Goal: Transaction & Acquisition: Purchase product/service

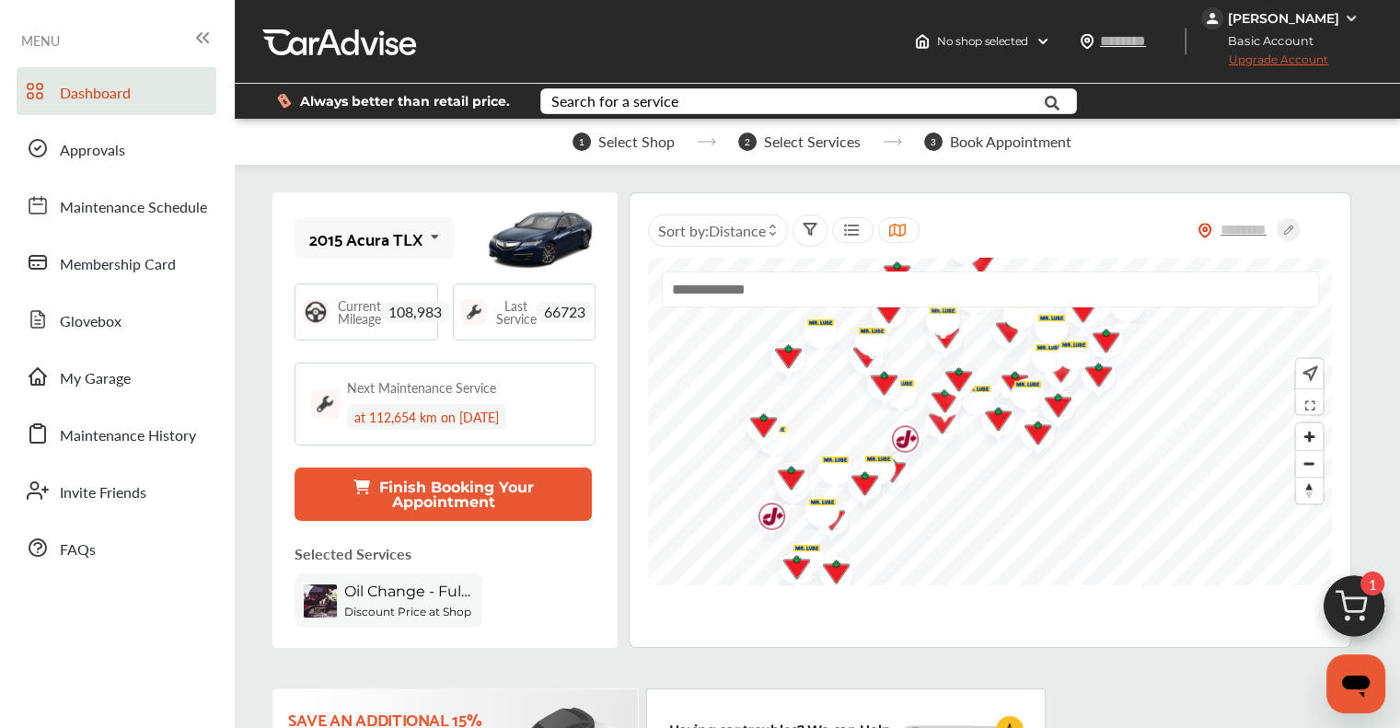
click at [705, 22] on div "Eeezy Izzy" at bounding box center [1283, 18] width 111 height 17
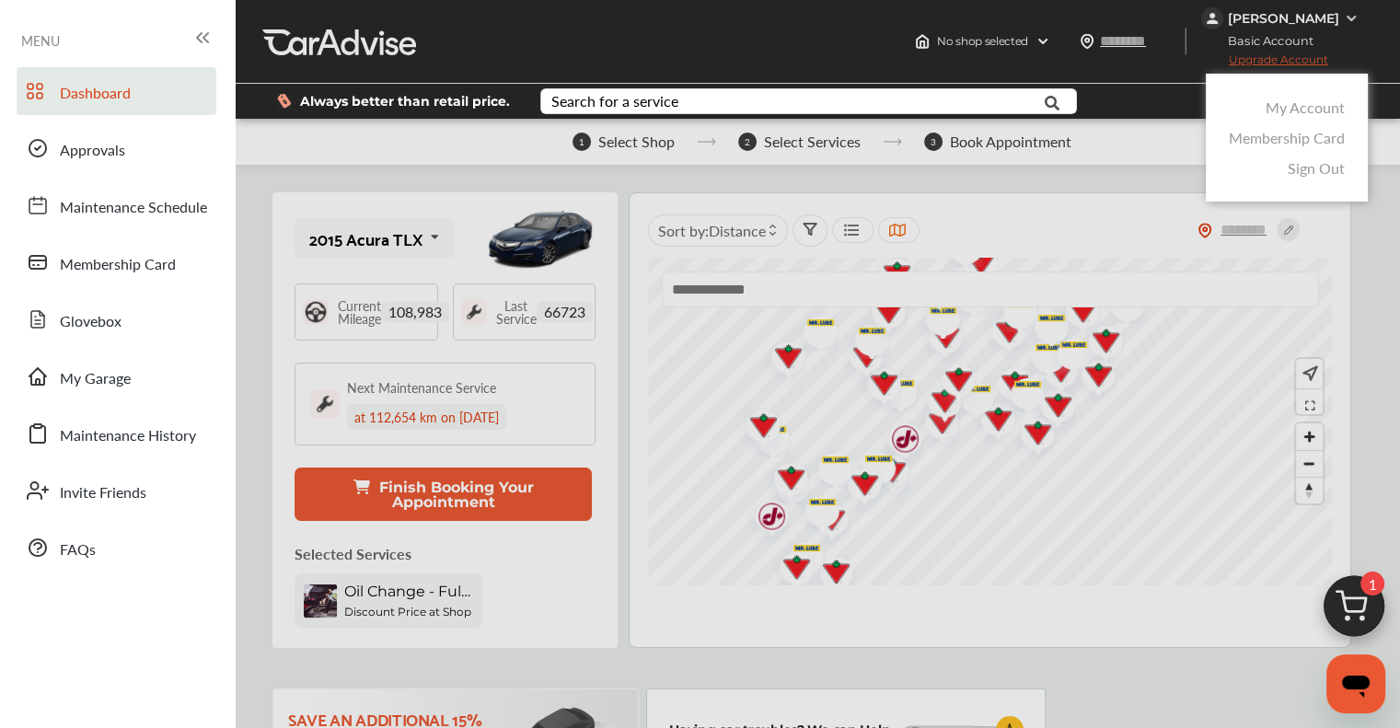
click at [705, 115] on link "My Account" at bounding box center [1305, 107] width 79 height 21
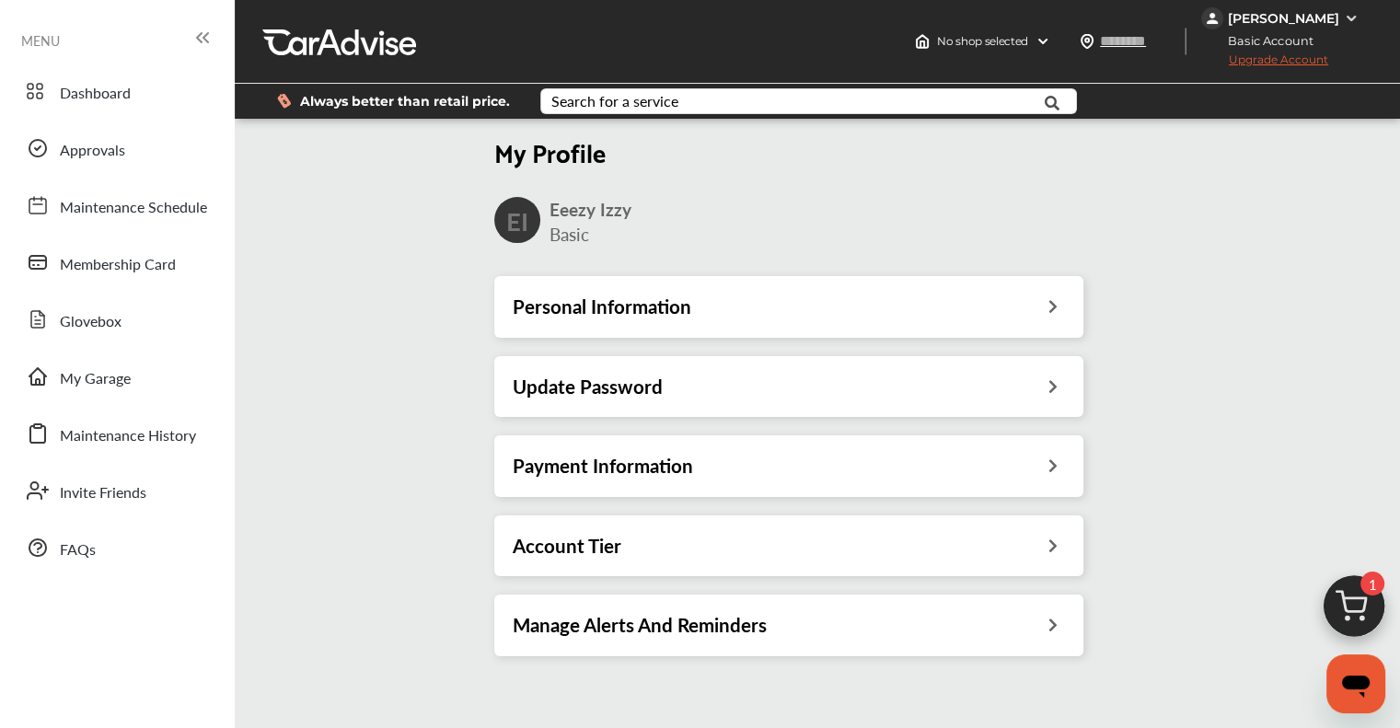
click at [583, 463] on h3 "Payment Information" at bounding box center [603, 466] width 180 height 24
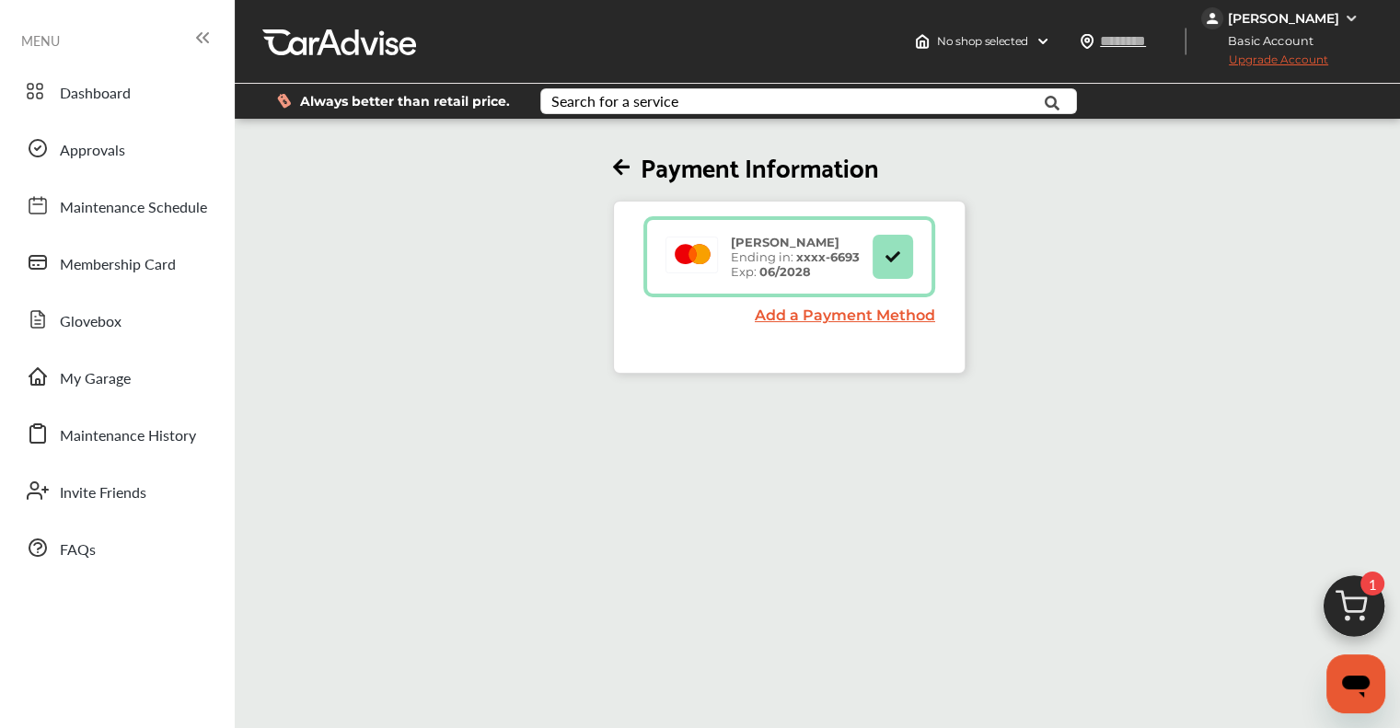
click at [705, 316] on link "Add a Payment Method" at bounding box center [845, 315] width 180 height 17
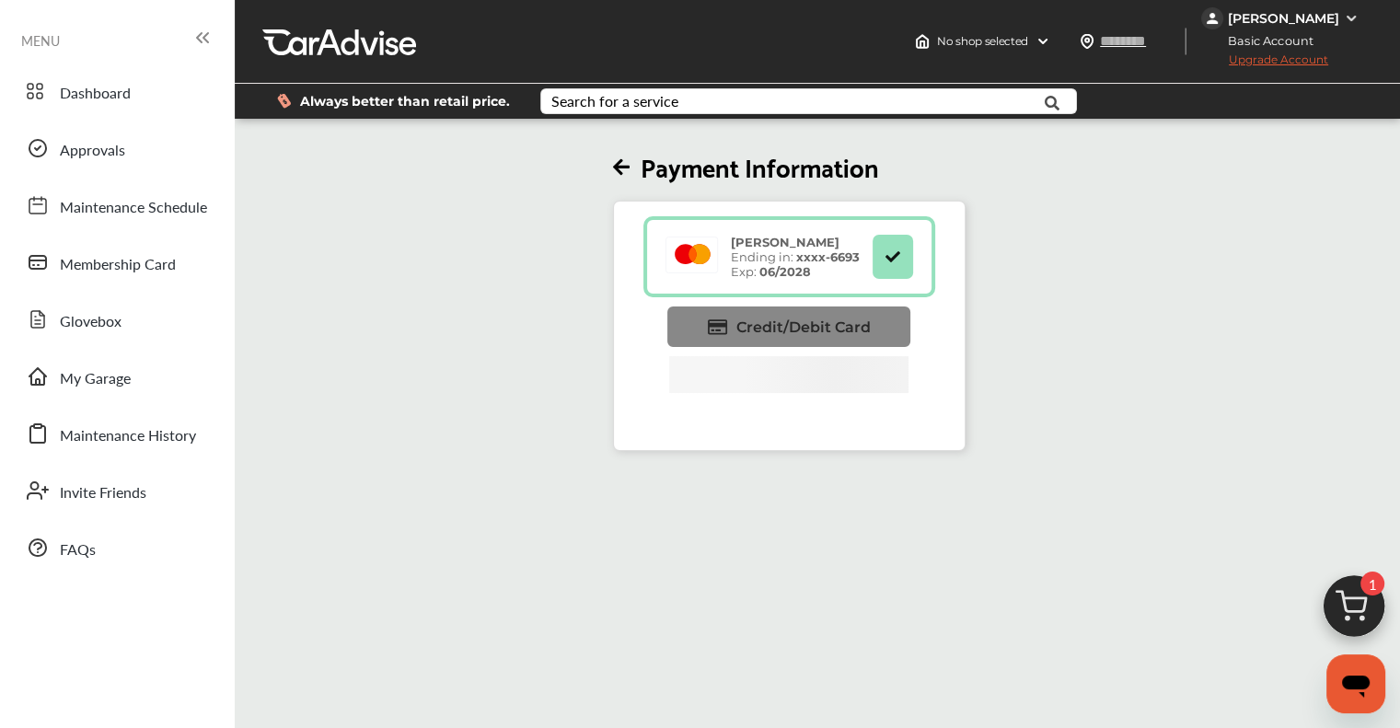
click at [705, 327] on span "Credit/Debit Card" at bounding box center [803, 327] width 134 height 17
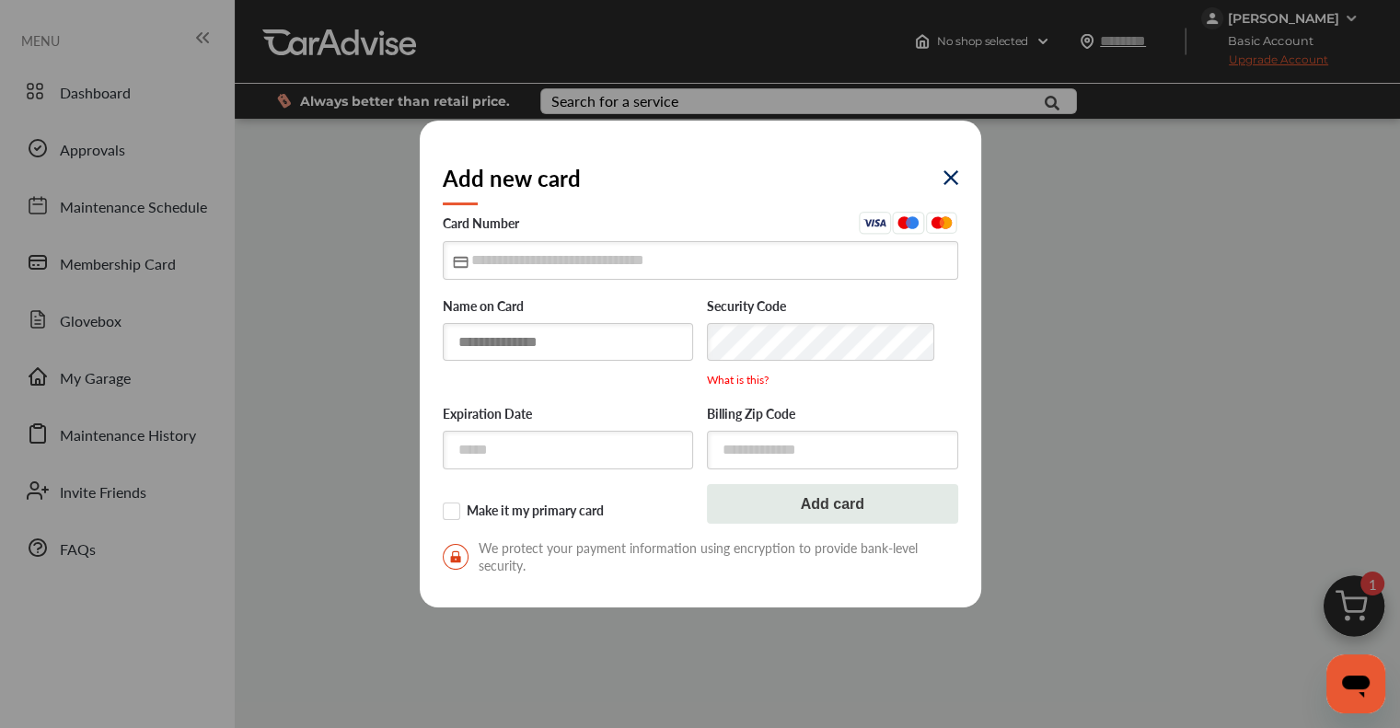
click at [586, 347] on input "text" at bounding box center [568, 342] width 251 height 38
click at [472, 344] on input "text" at bounding box center [568, 342] width 251 height 38
click at [705, 182] on img at bounding box center [951, 177] width 15 height 15
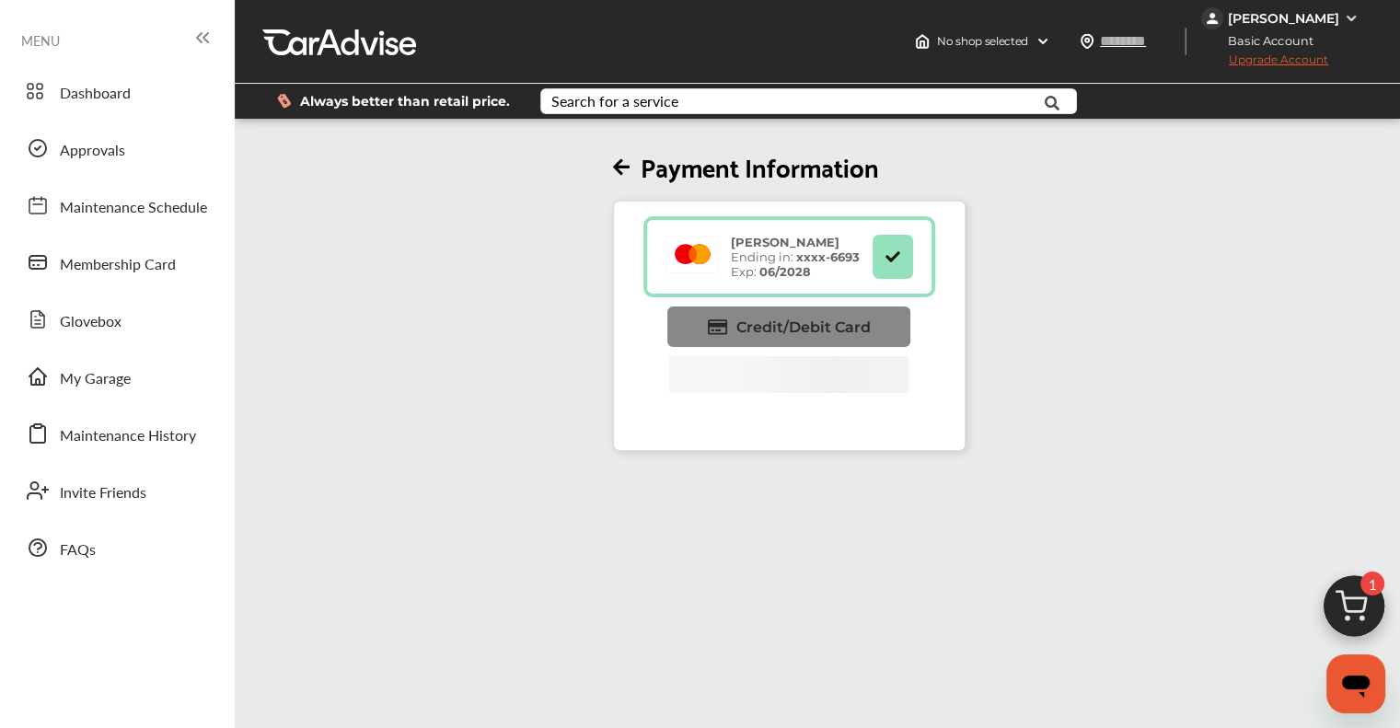
click at [705, 333] on span "Credit/Debit Card" at bounding box center [803, 327] width 134 height 17
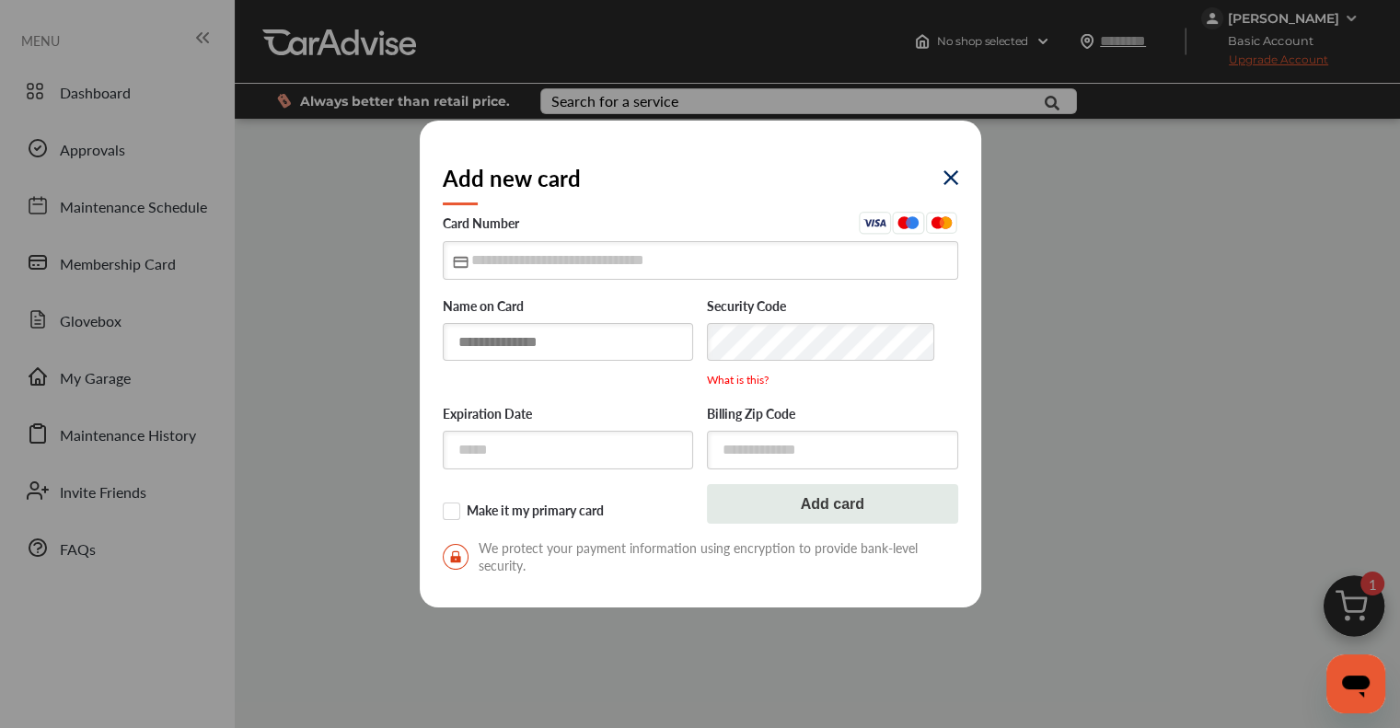
click at [597, 339] on input "text" at bounding box center [568, 342] width 251 height 38
type input "*********"
click at [473, 268] on input "text" at bounding box center [701, 260] width 516 height 38
type input "**********"
click at [545, 459] on input "text" at bounding box center [568, 451] width 251 height 38
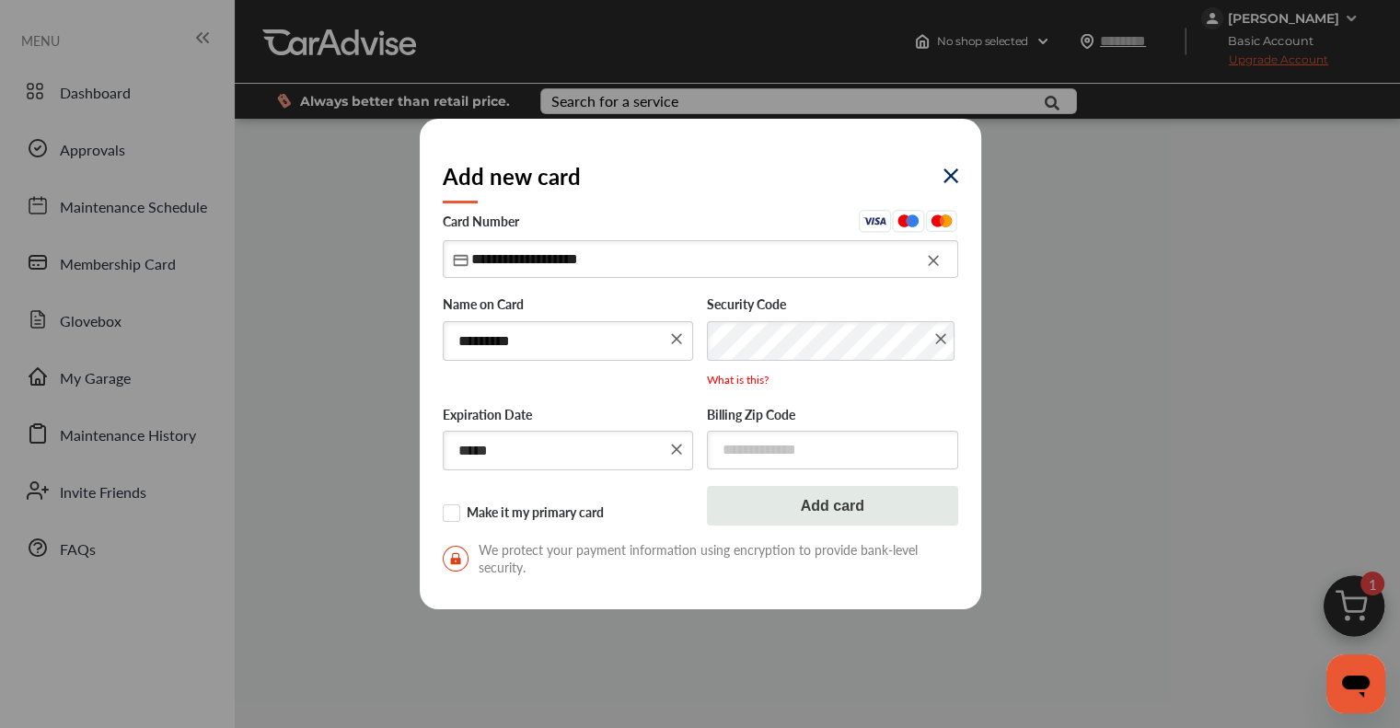
type input "*****"
click at [705, 459] on input "text" at bounding box center [832, 450] width 251 height 38
type input "******"
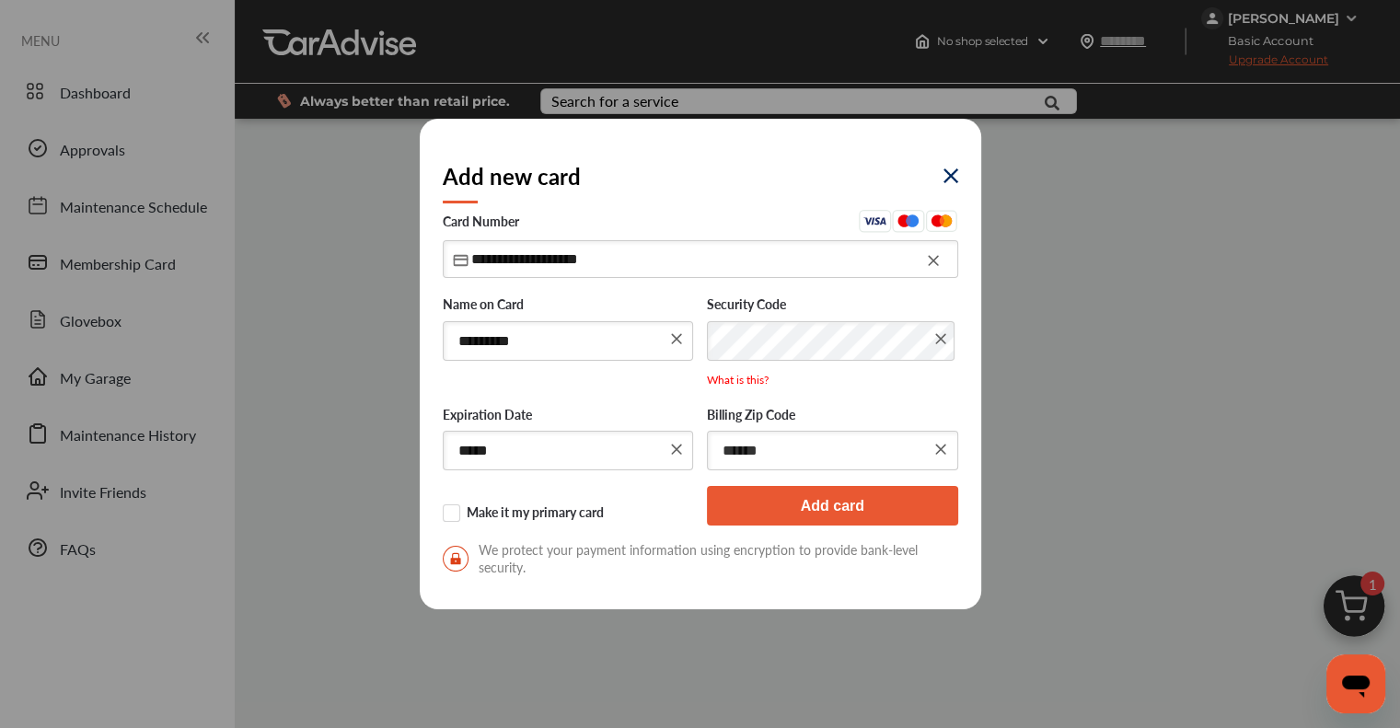
click button "Add card" at bounding box center [832, 506] width 251 height 40
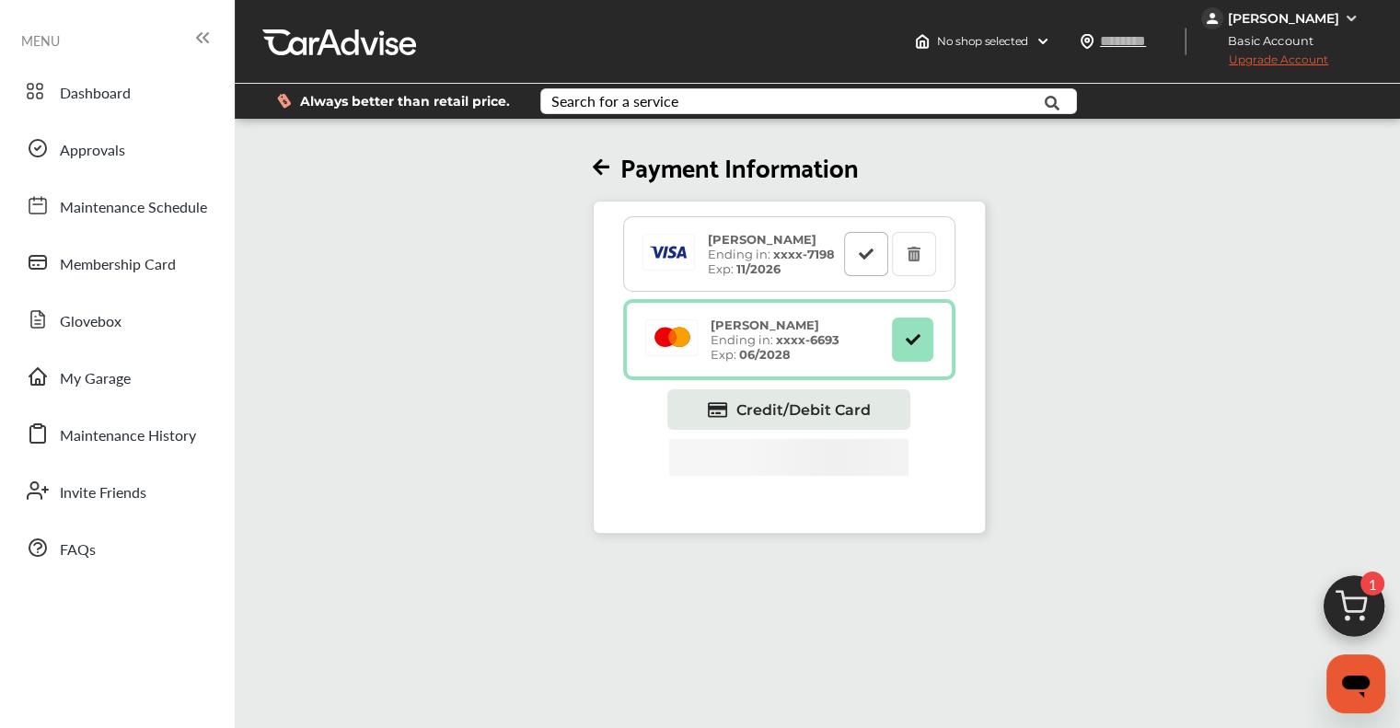
click at [705, 245] on button at bounding box center [866, 254] width 44 height 44
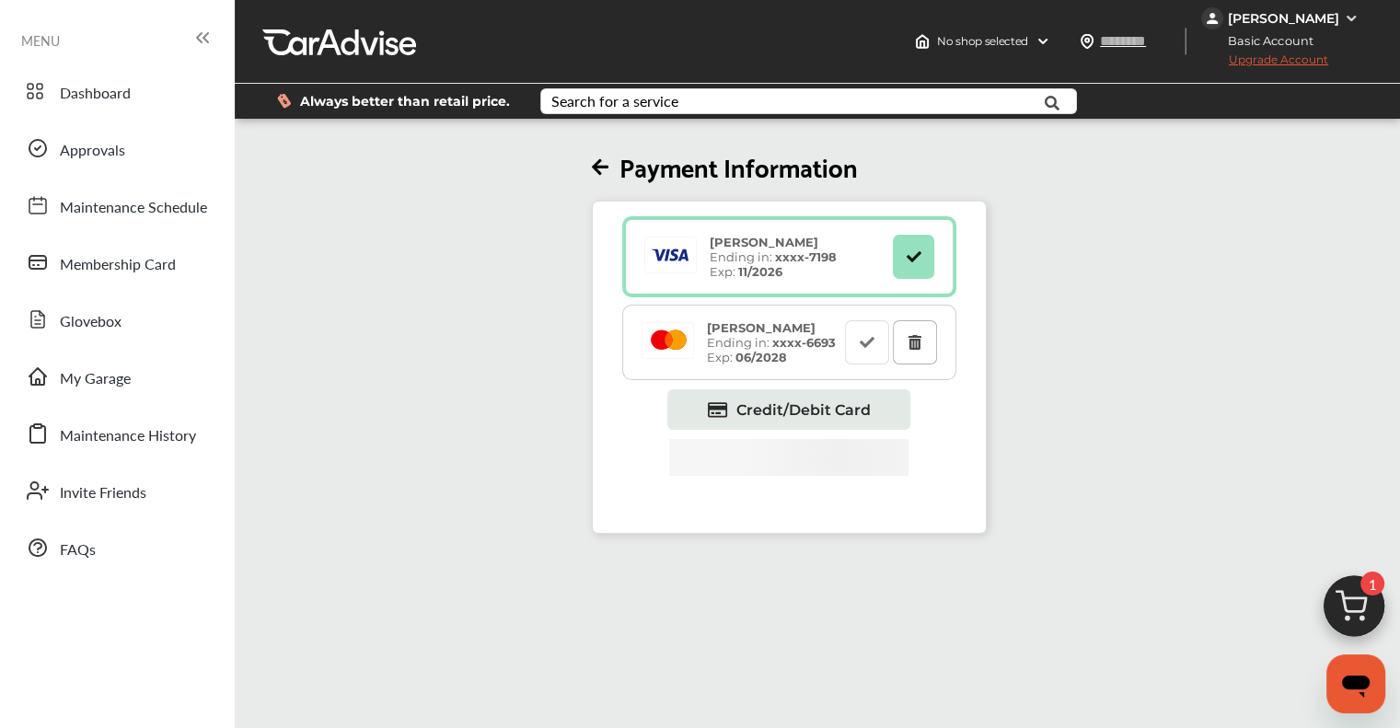
click at [705, 346] on button at bounding box center [915, 342] width 44 height 44
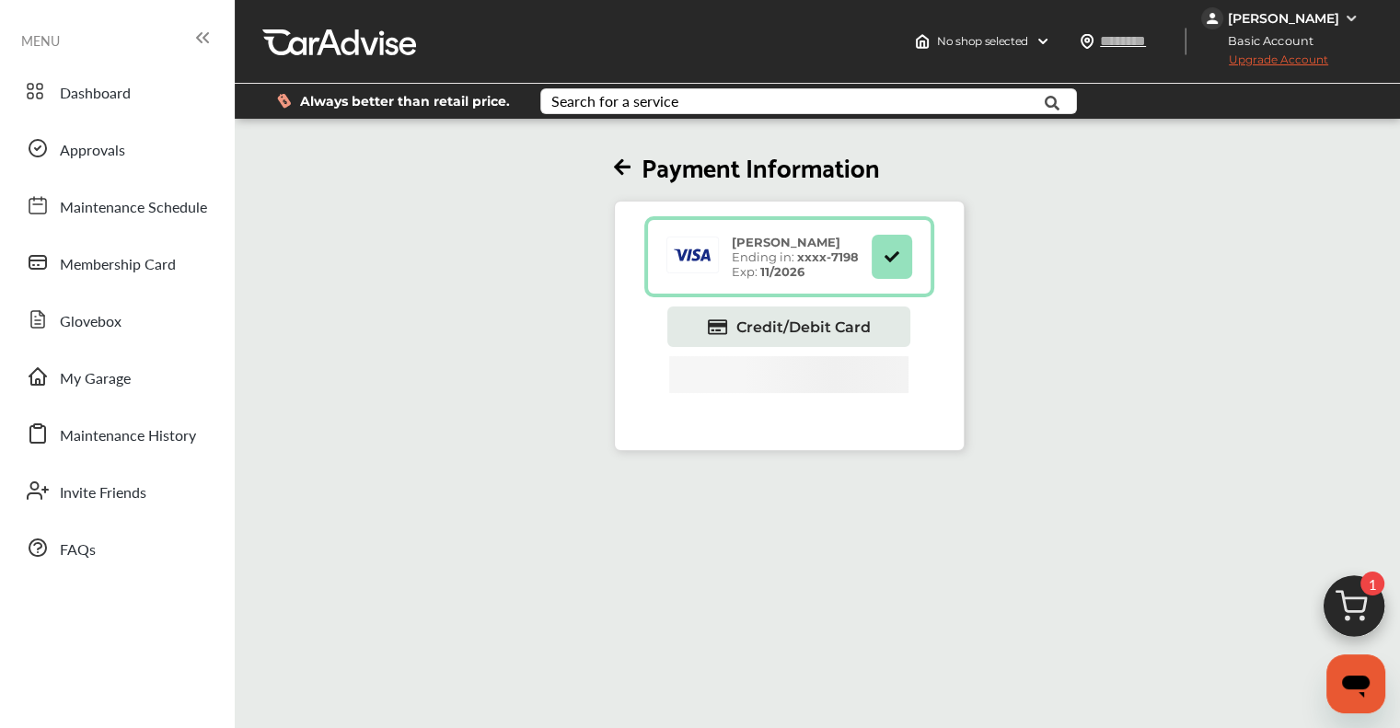
click at [705, 60] on span "Upgrade Account" at bounding box center [1264, 63] width 127 height 23
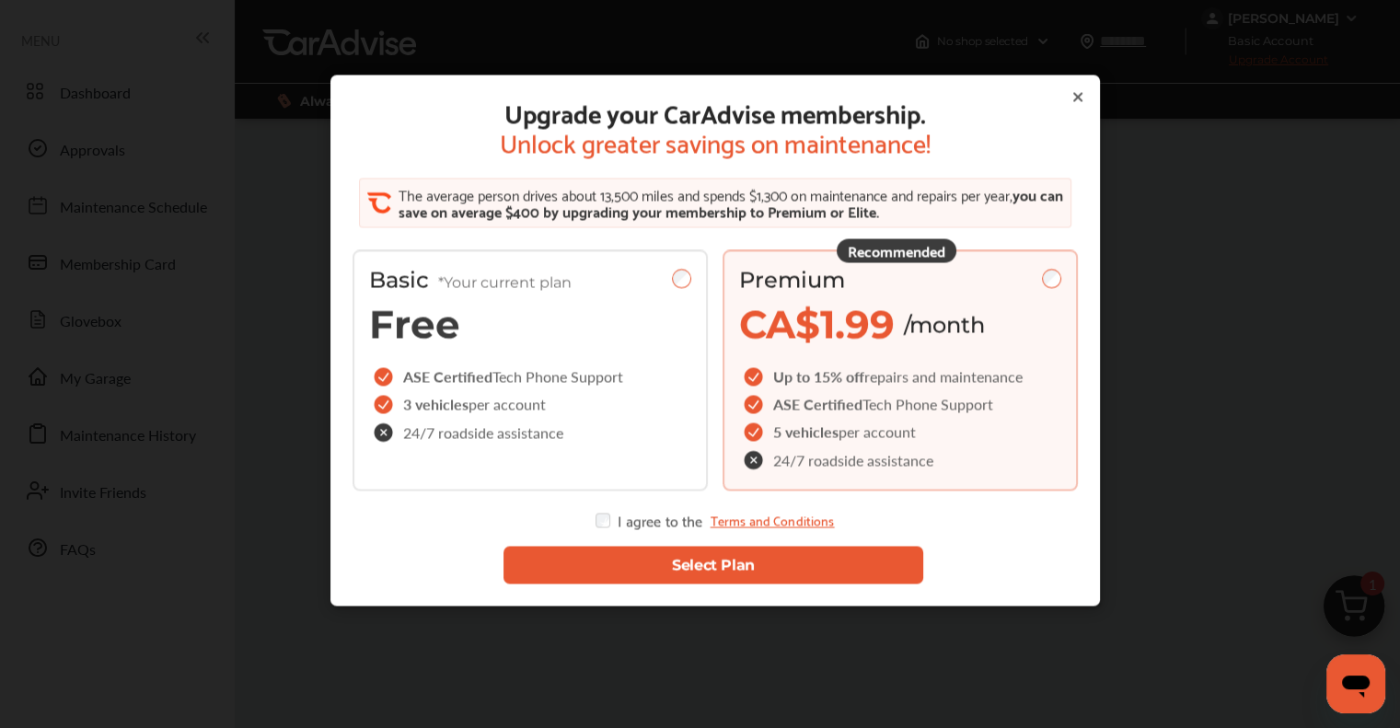
click at [634, 559] on button "Select Plan" at bounding box center [713, 566] width 420 height 38
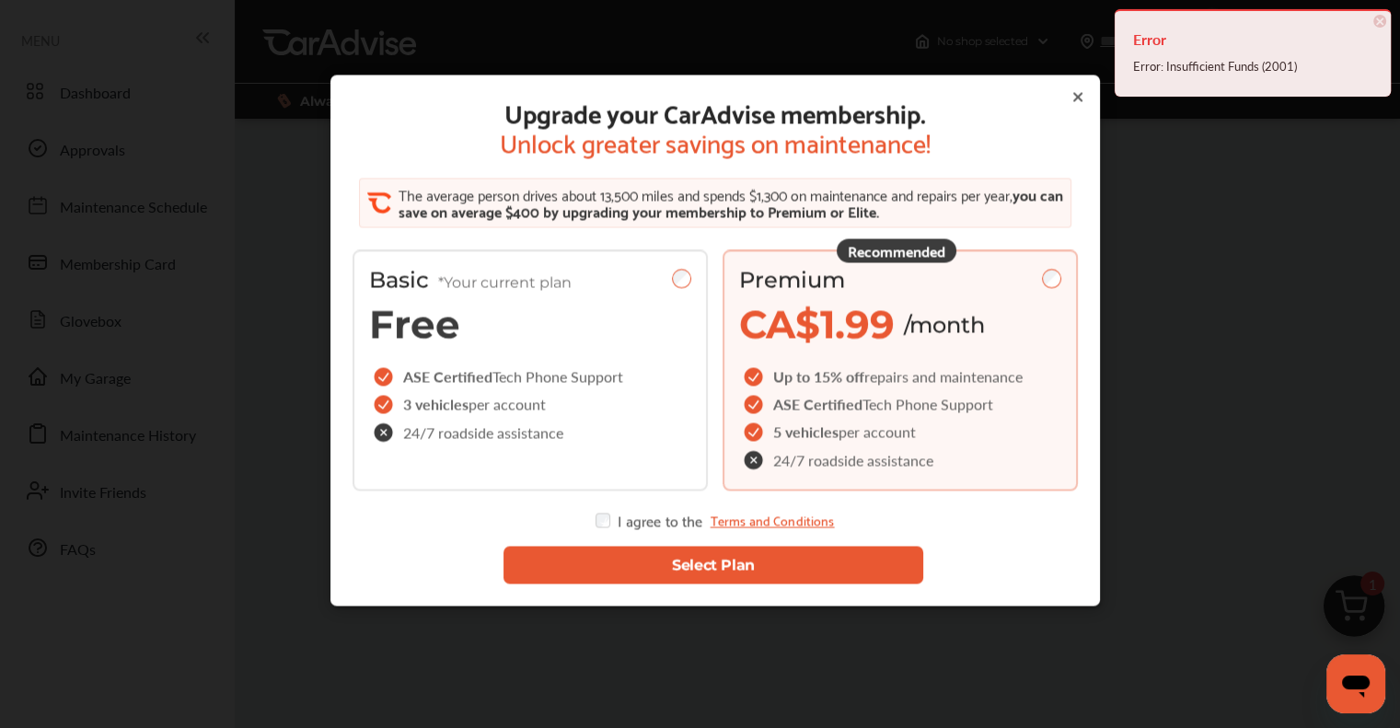
click at [705, 285] on div "Upgrade your CarAdvise membership. Unlock greater savings on maintenance! The a…" at bounding box center [715, 379] width 1430 height 758
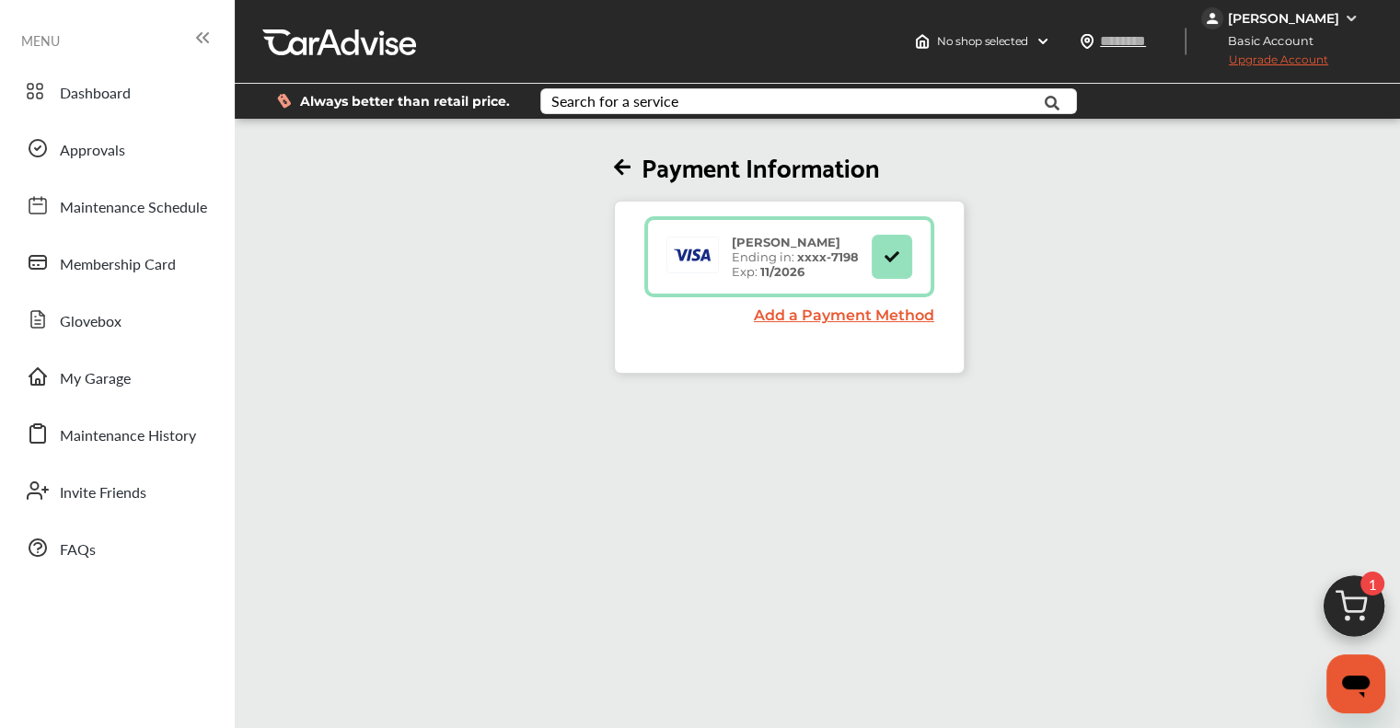
click at [1313, 59] on span "Upgrade Account" at bounding box center [1264, 63] width 127 height 23
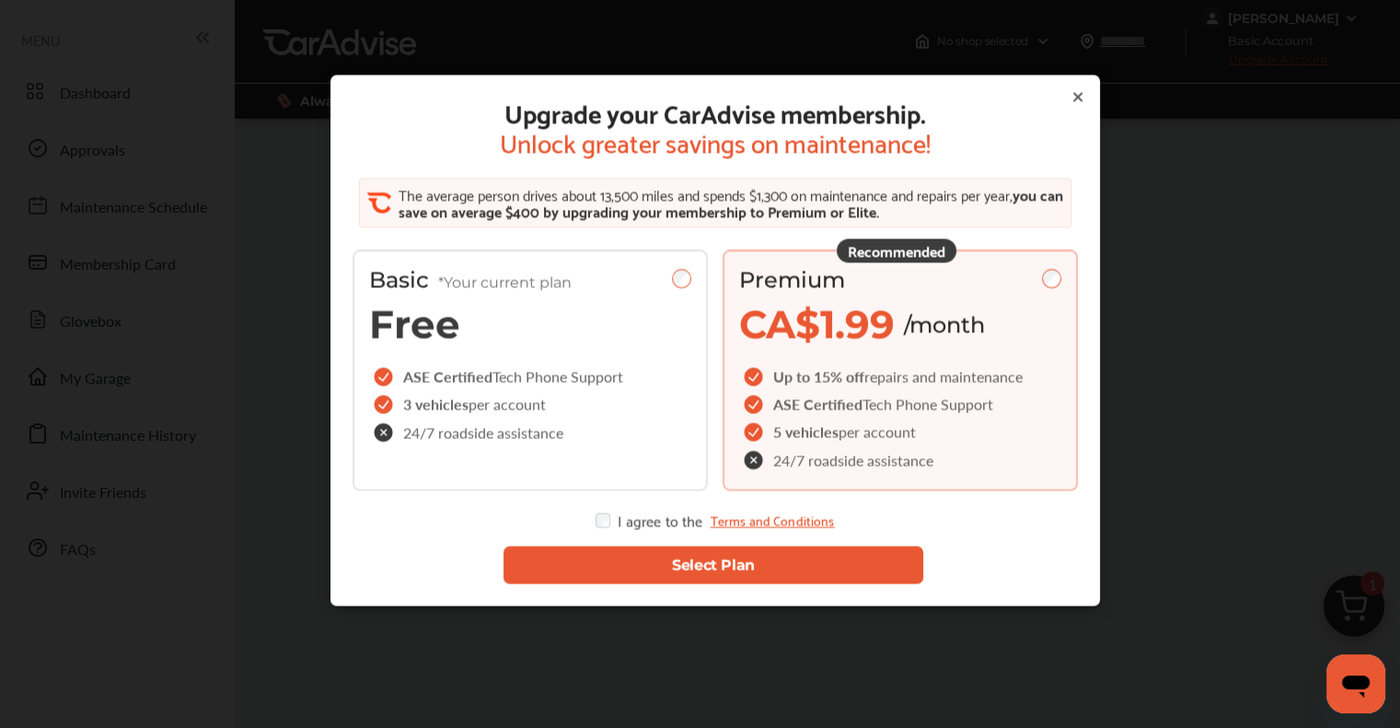
click at [628, 572] on button "Select Plan" at bounding box center [713, 566] width 420 height 38
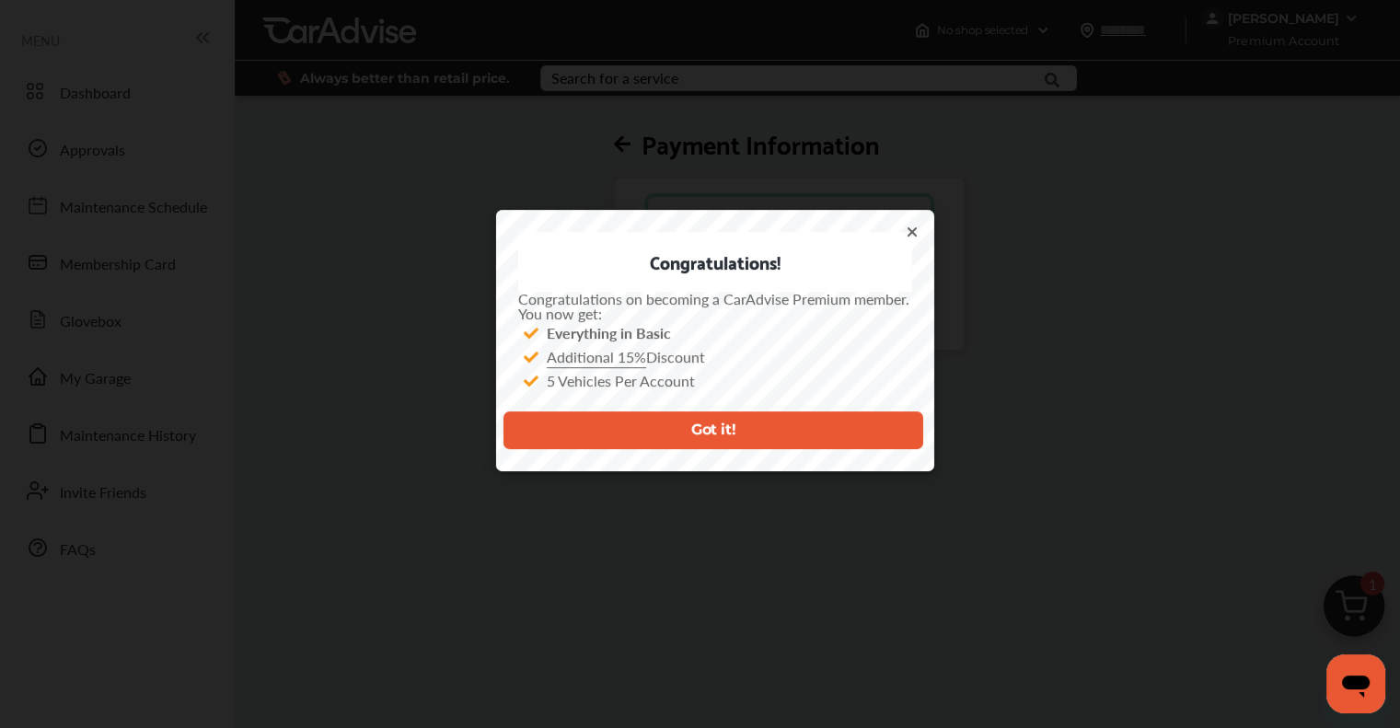
click at [619, 445] on button "Got it!" at bounding box center [713, 431] width 420 height 38
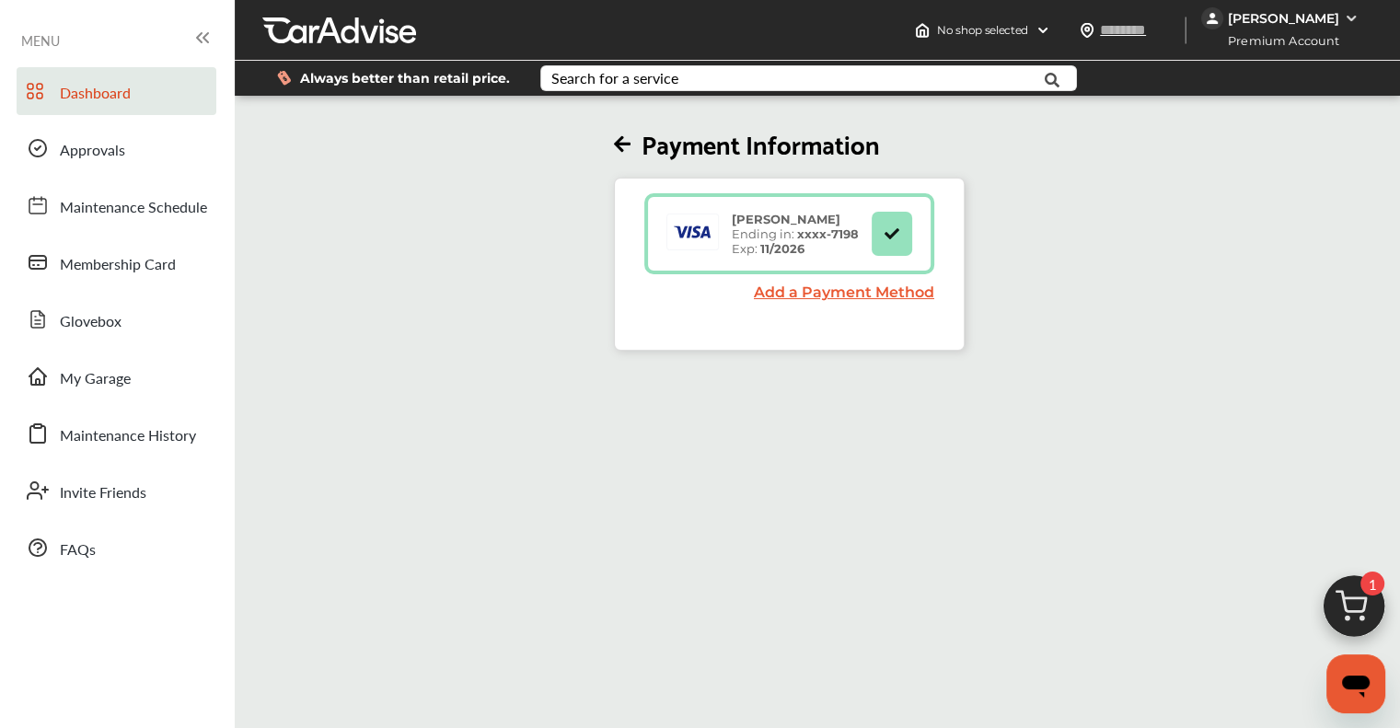
click at [83, 82] on span "Dashboard" at bounding box center [95, 94] width 71 height 24
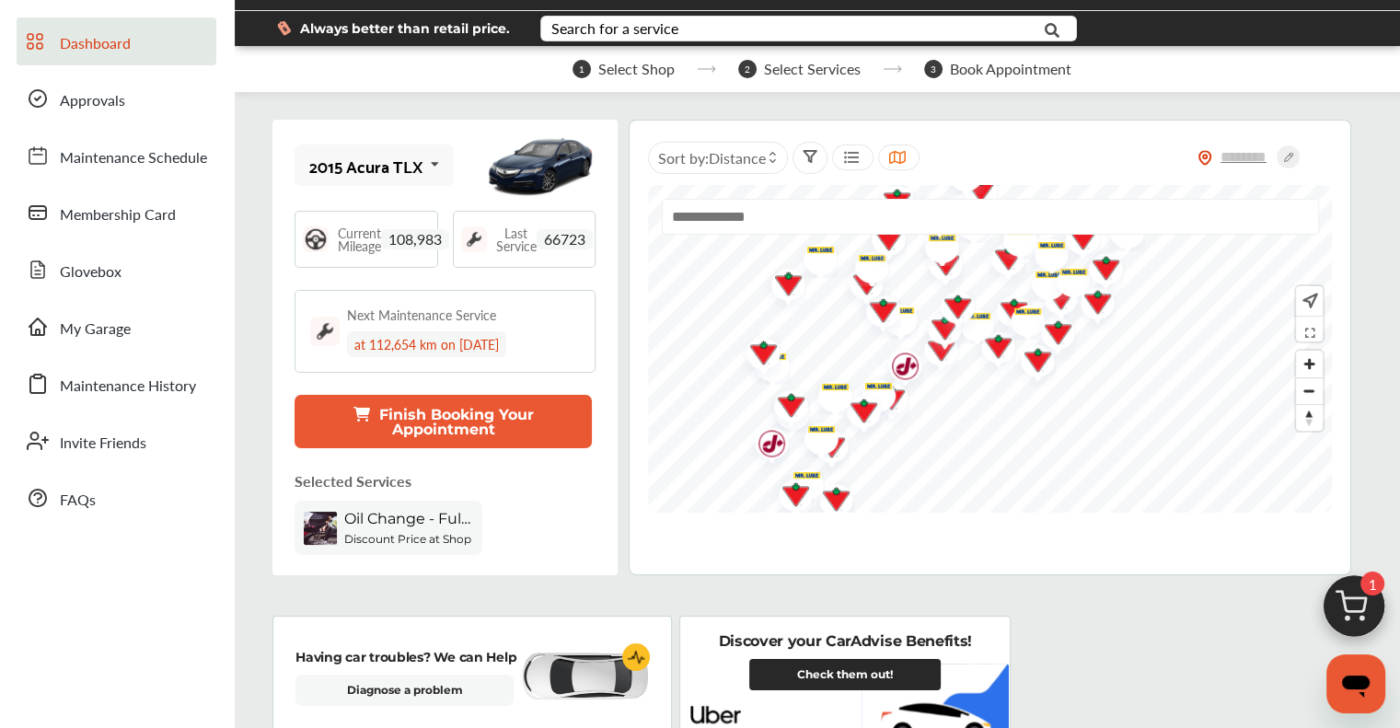
scroll to position [184, 0]
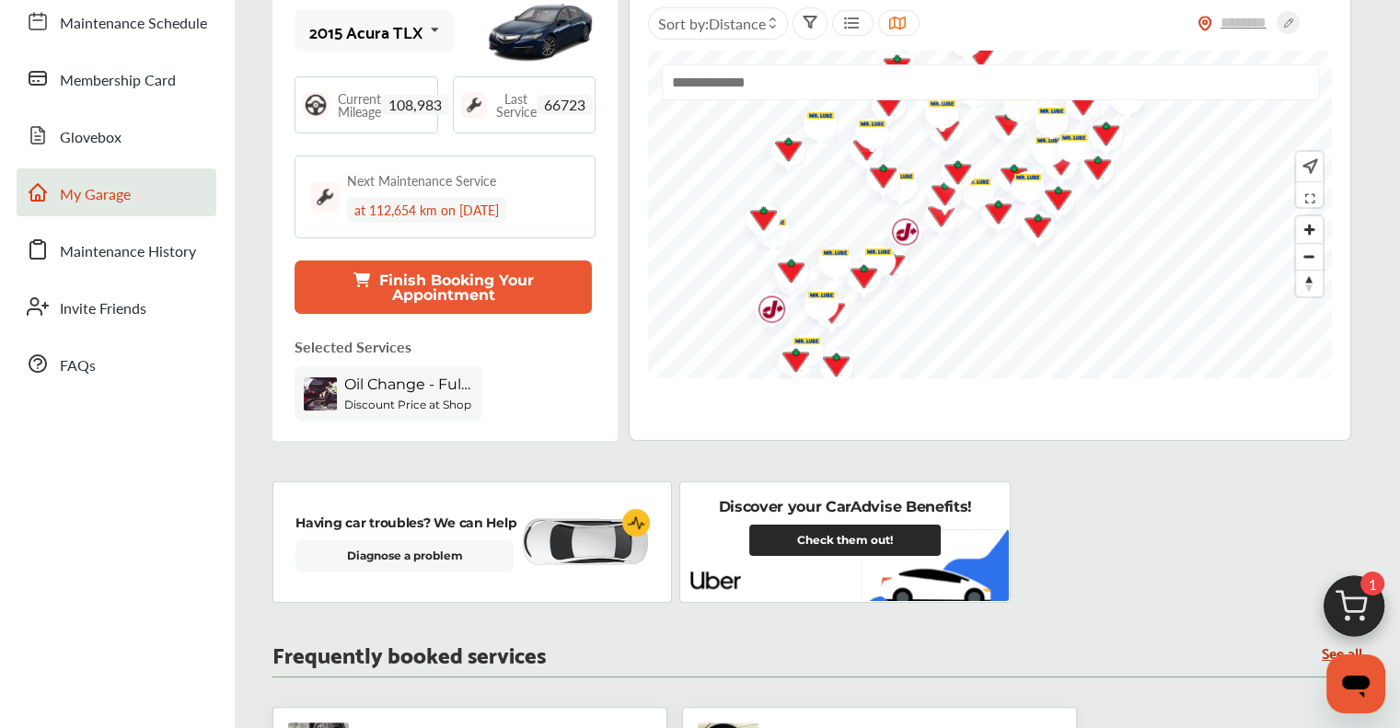
click at [110, 193] on span "My Garage" at bounding box center [95, 195] width 71 height 24
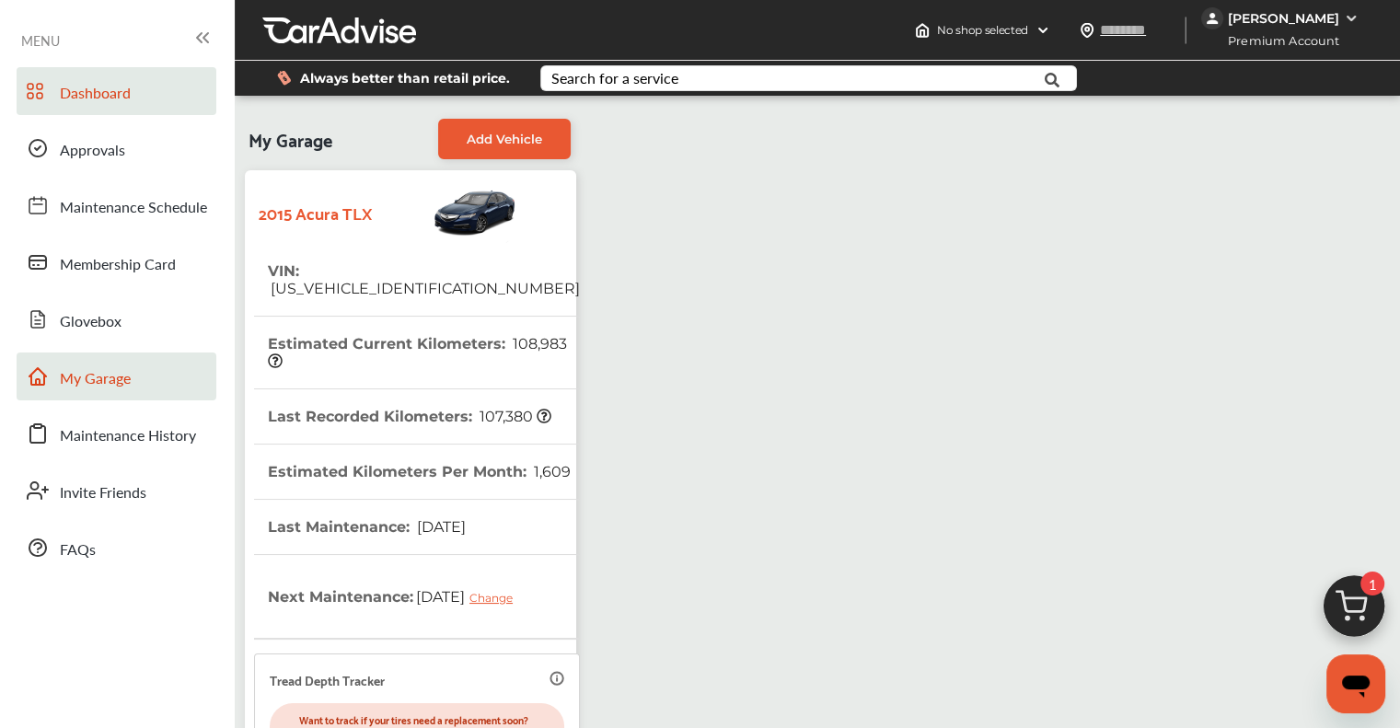
click at [88, 86] on span "Dashboard" at bounding box center [95, 94] width 71 height 24
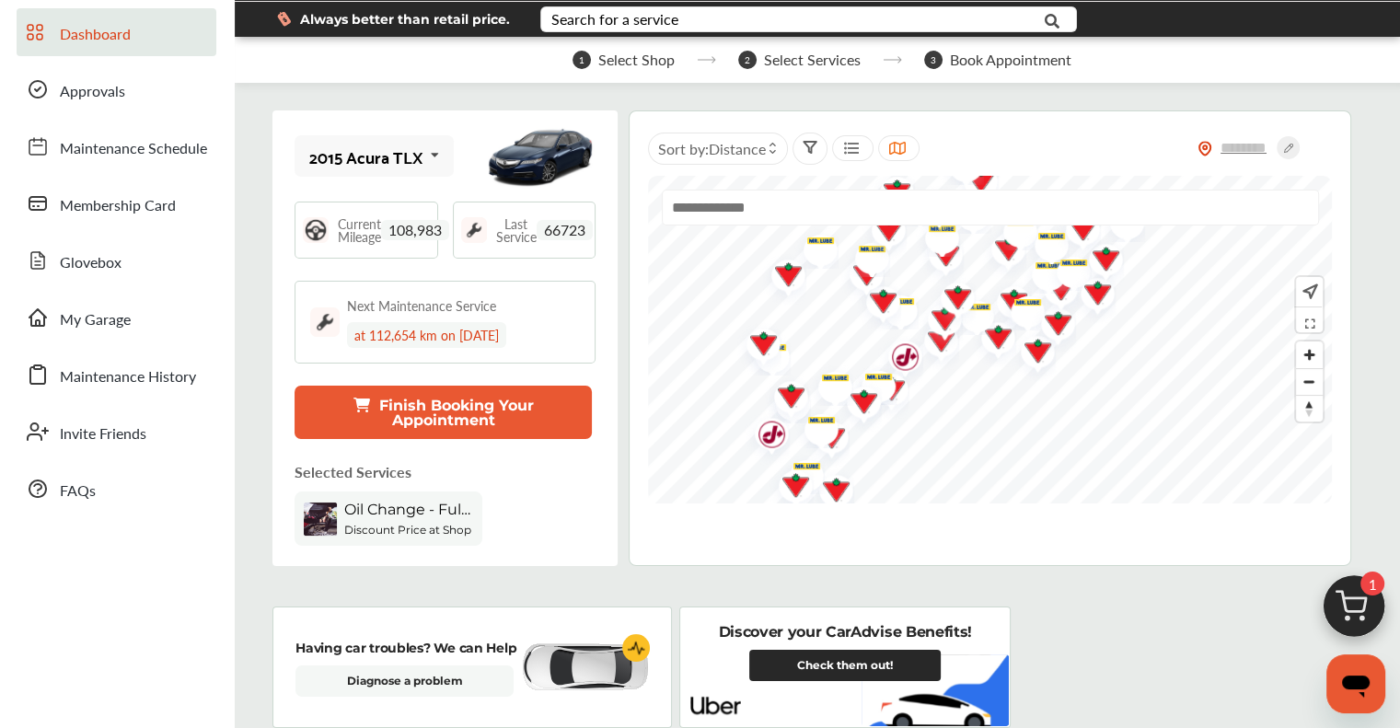
scroll to position [92, 0]
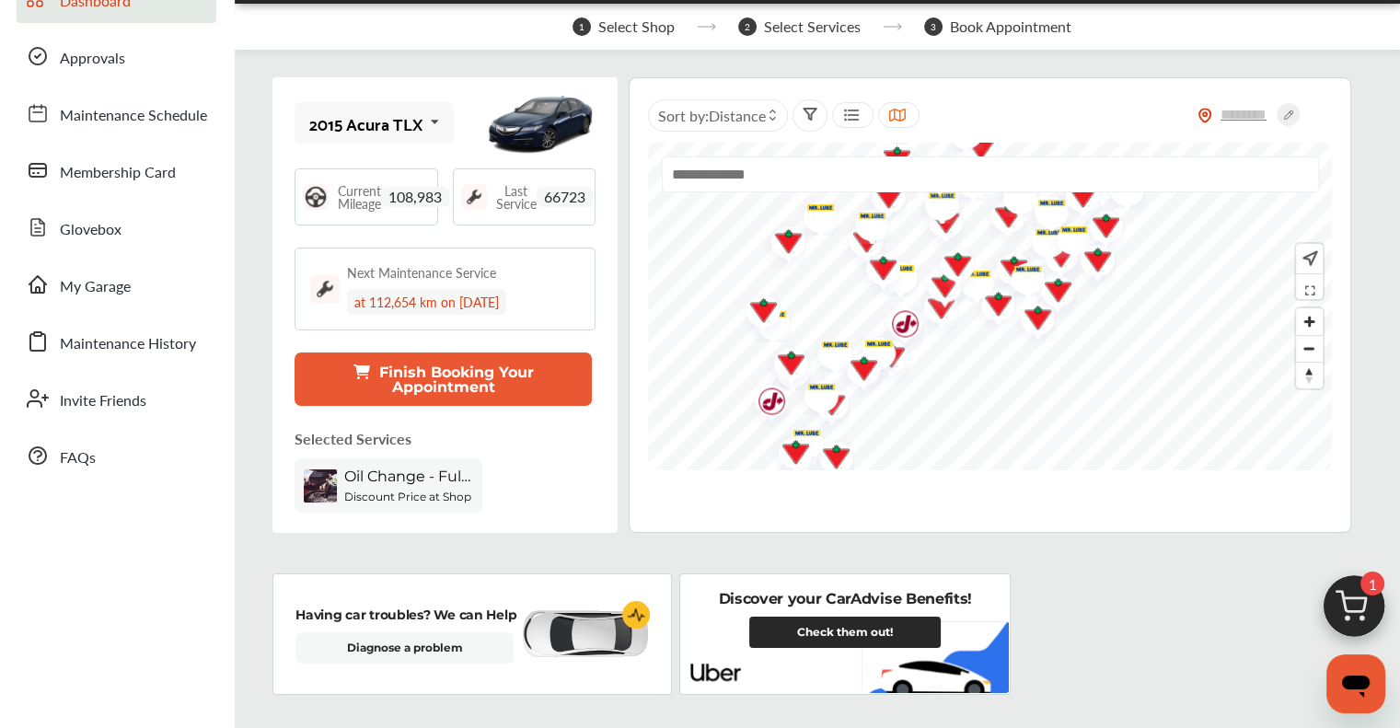
click at [895, 625] on link "Check them out!" at bounding box center [844, 632] width 191 height 31
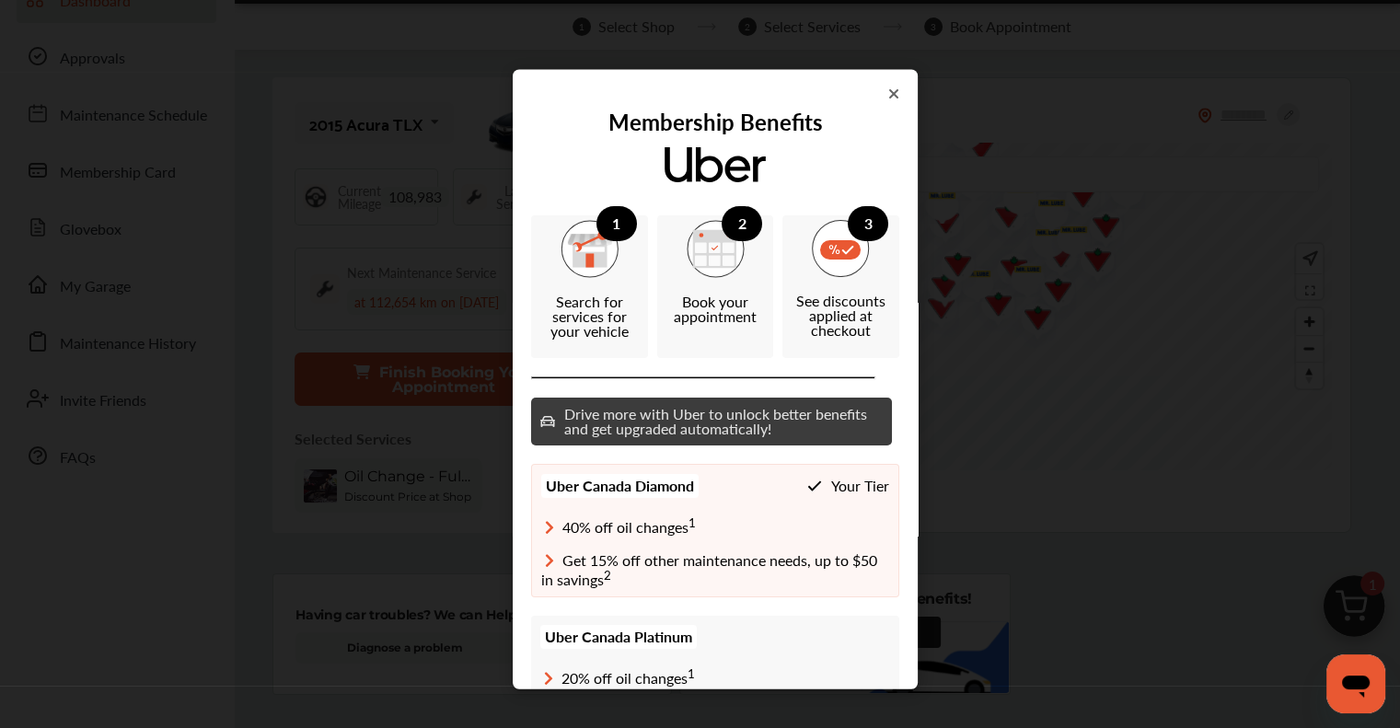
scroll to position [0, 0]
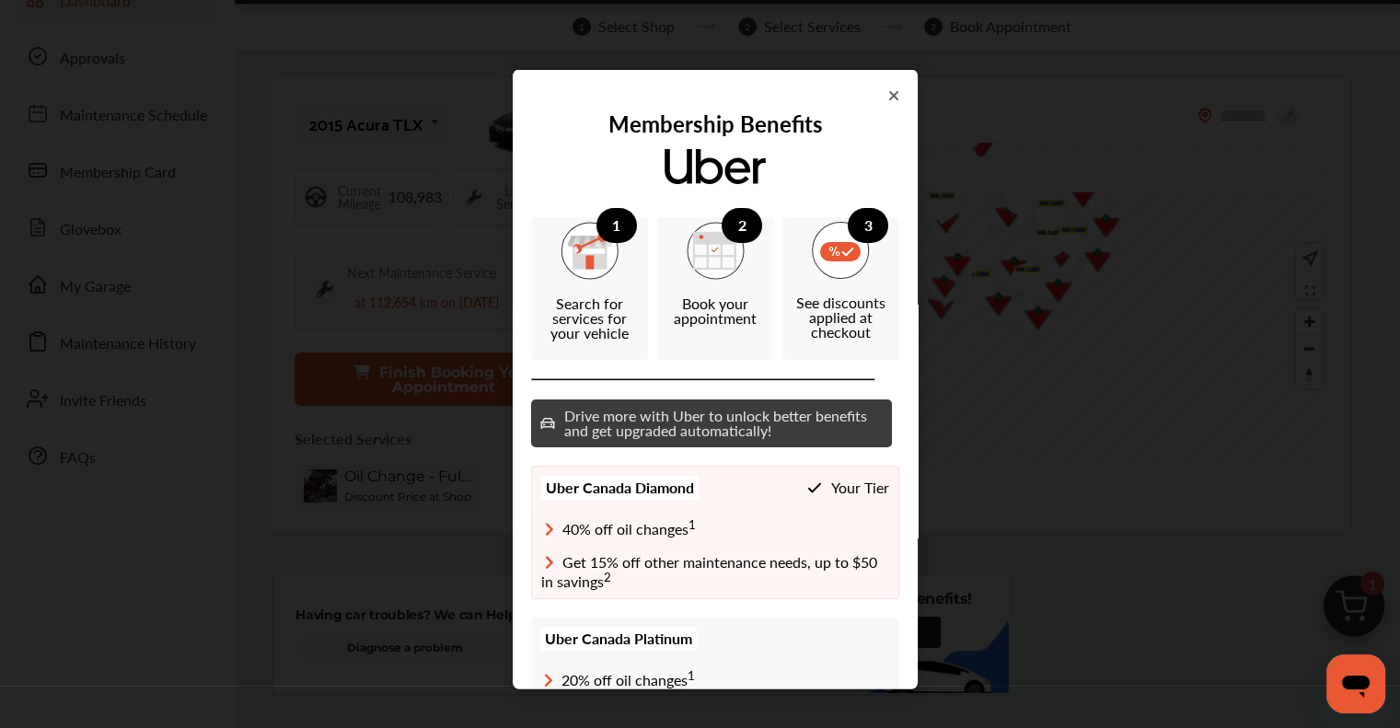
click at [888, 101] on icon at bounding box center [893, 94] width 11 height 15
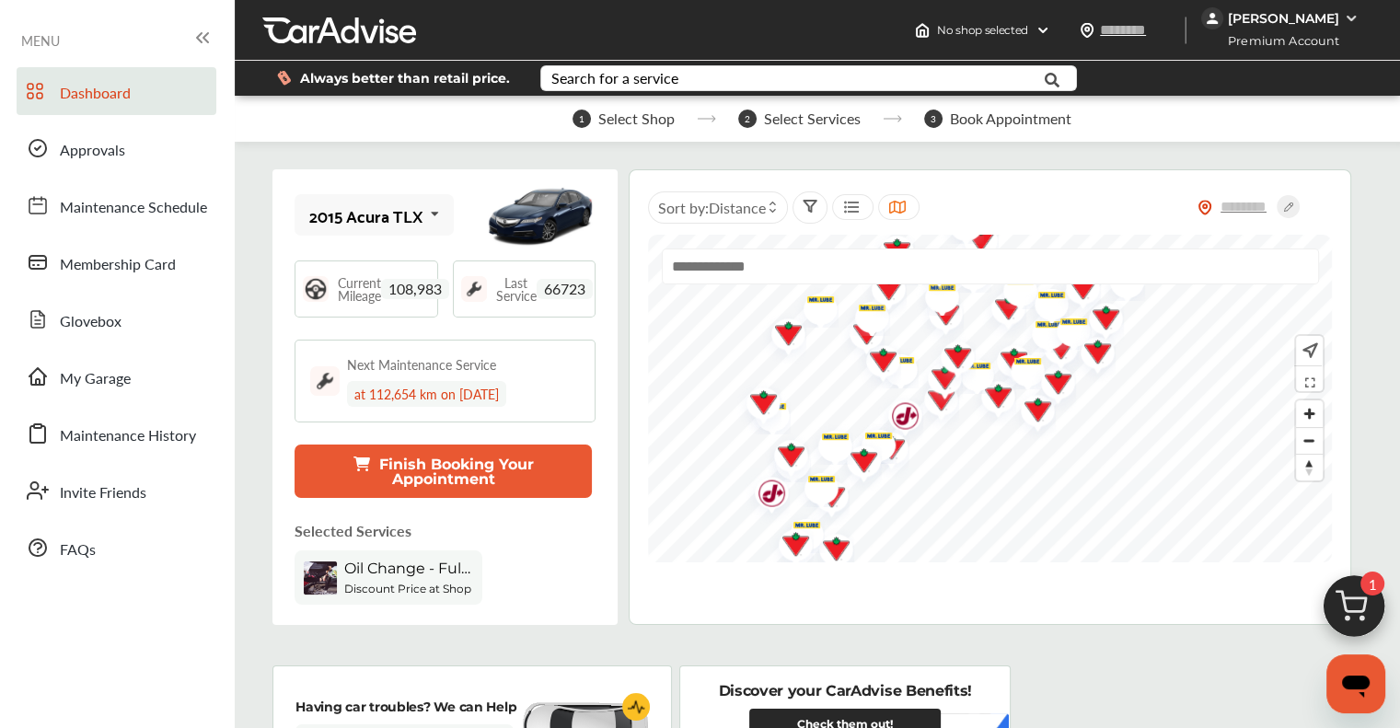
click at [1354, 607] on img at bounding box center [1354, 611] width 88 height 88
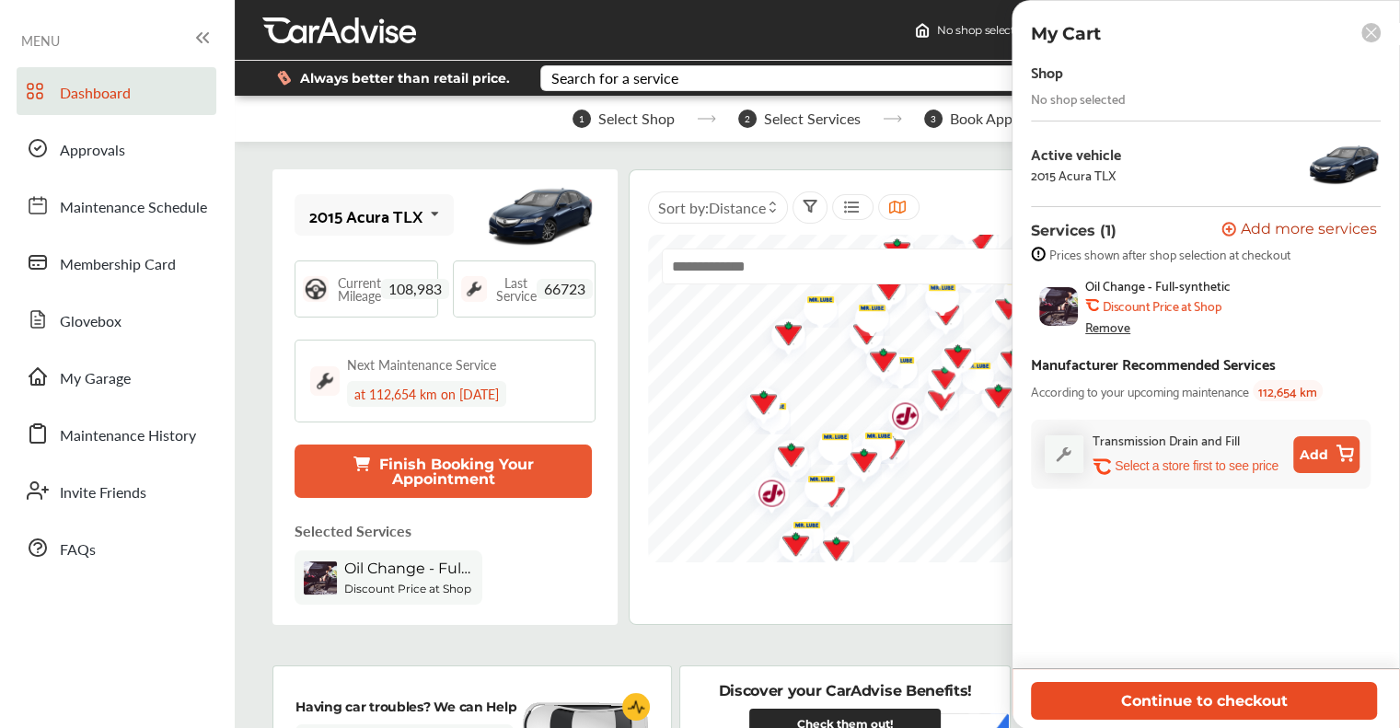
click at [1208, 710] on button "Continue to checkout" at bounding box center [1204, 701] width 346 height 38
